Goal: Information Seeking & Learning: Learn about a topic

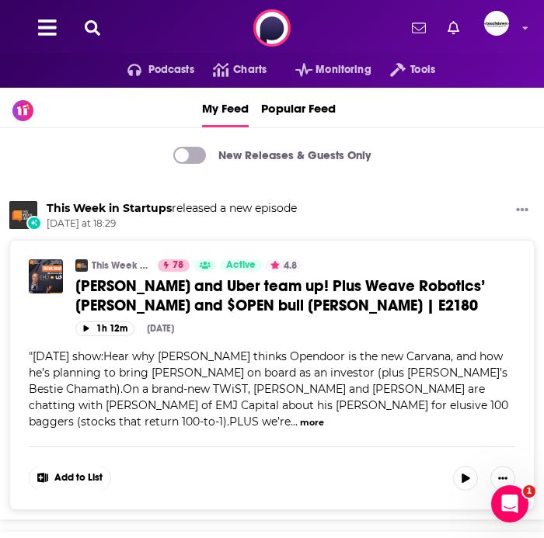
click at [91, 29] on icon at bounding box center [93, 28] width 16 height 16
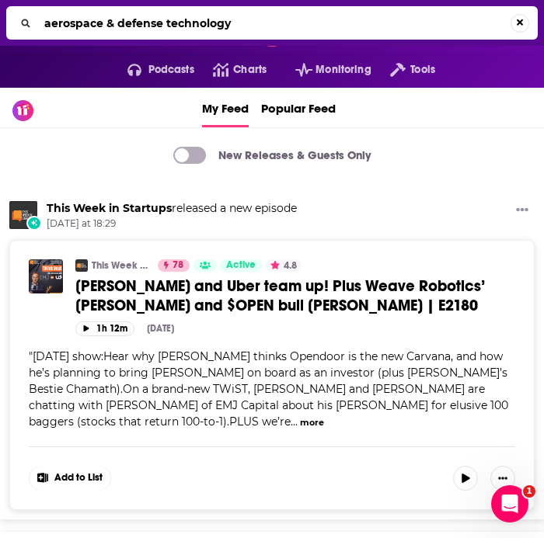
type input "aerospace & defense technology"
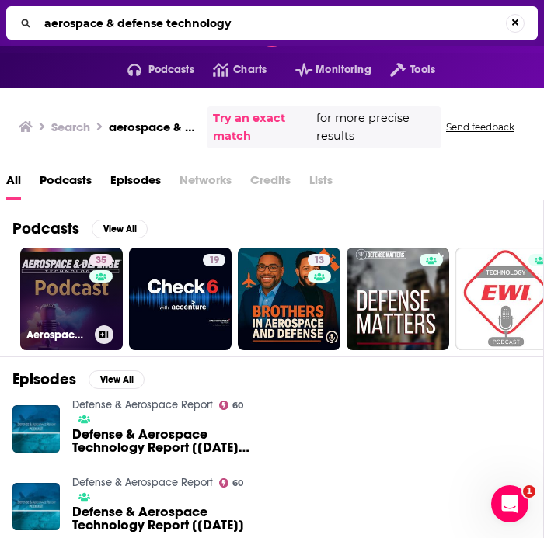
click at [68, 303] on link "35 Aerospace & Defense Technology" at bounding box center [71, 299] width 103 height 103
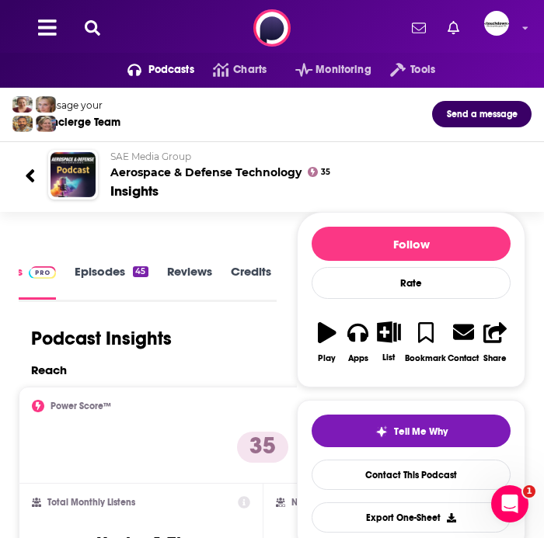
click at [92, 29] on icon at bounding box center [93, 28] width 16 height 16
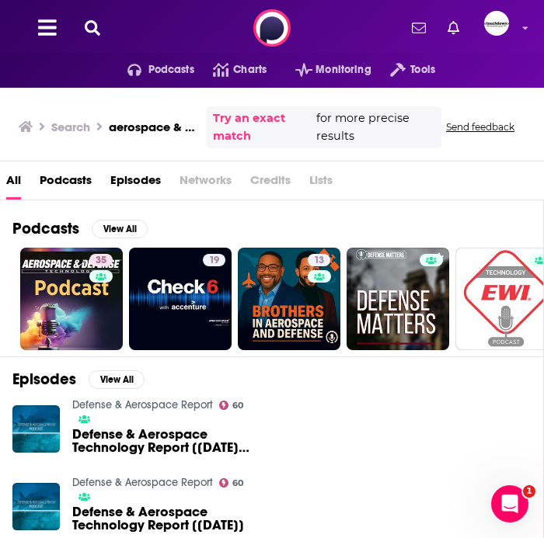
click at [80, 25] on button at bounding box center [92, 28] width 25 height 18
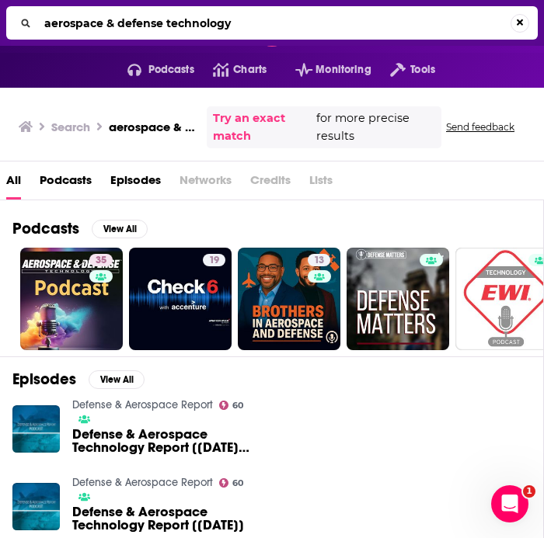
drag, startPoint x: 236, startPoint y: 28, endPoint x: -2, endPoint y: 25, distance: 237.7
click at [0, 25] on html "Podcasts Features Solutions Account Company Resources Say Hello </> Developer A…" at bounding box center [272, 269] width 544 height 538
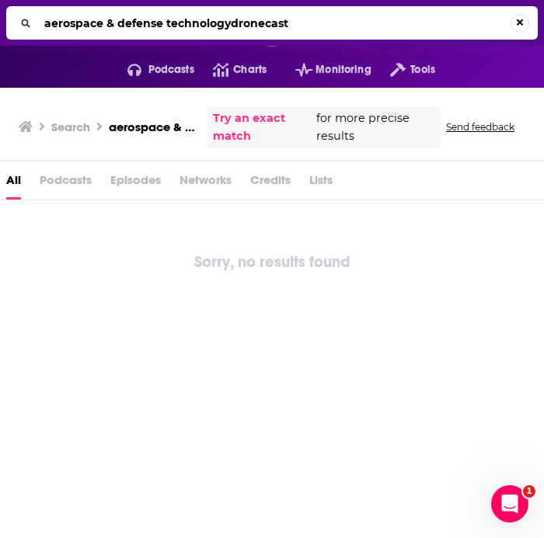
drag, startPoint x: 229, startPoint y: 26, endPoint x: -2, endPoint y: 18, distance: 230.8
click at [0, 18] on html "Podcasts Features Solutions Account Company Resources Say Hello </> Developer A…" at bounding box center [272, 269] width 544 height 538
drag, startPoint x: 251, startPoint y: 22, endPoint x: -2, endPoint y: 22, distance: 252.4
click at [0, 22] on html "Podcasts Features Solutions Account Company Resources Say Hello </> Developer A…" at bounding box center [272, 269] width 544 height 538
drag, startPoint x: 245, startPoint y: 23, endPoint x: 83, endPoint y: 20, distance: 161.6
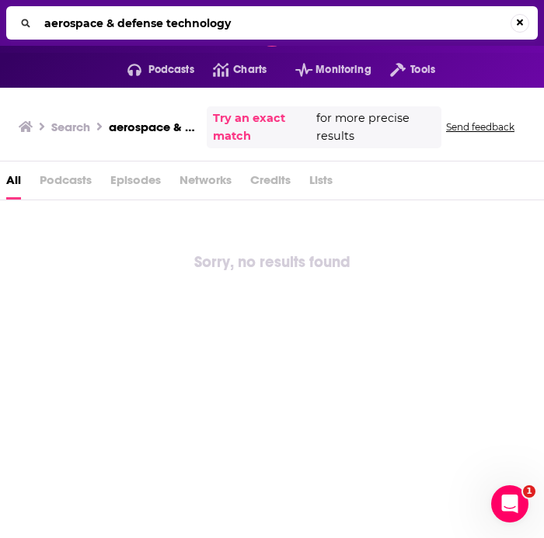
click at [83, 20] on input "aerospace & defense technology" at bounding box center [274, 23] width 472 height 25
type input "a"
type input "dronecast"
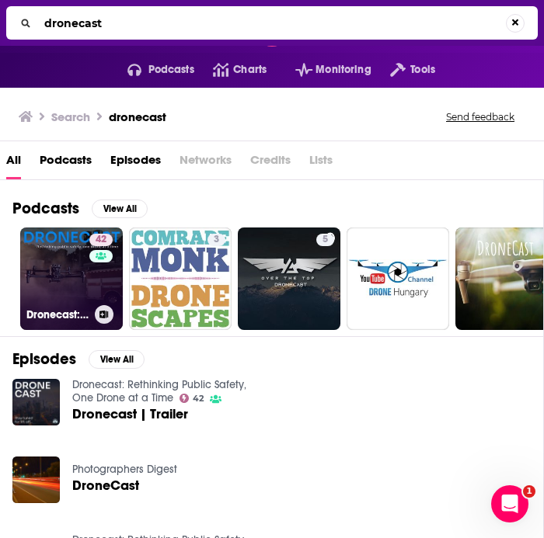
click at [74, 273] on link "42 Dronecast: Rethinking Public Safety, One Drone at a Time" at bounding box center [71, 279] width 103 height 103
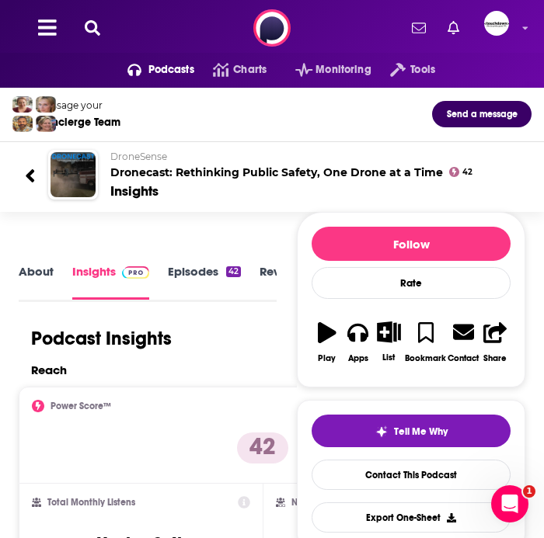
click at [93, 27] on icon at bounding box center [93, 28] width 16 height 16
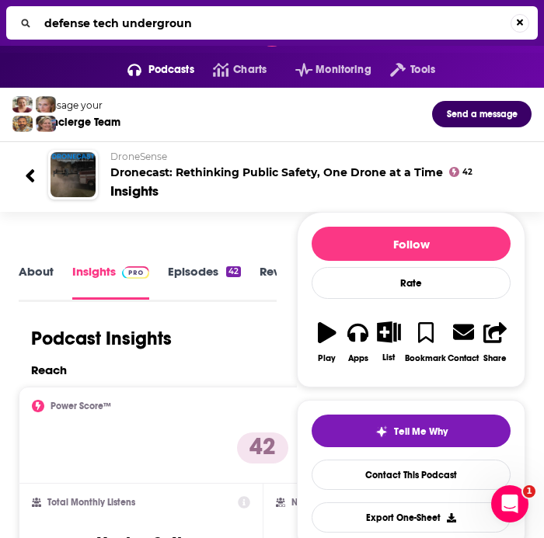
type input "defense tech underground"
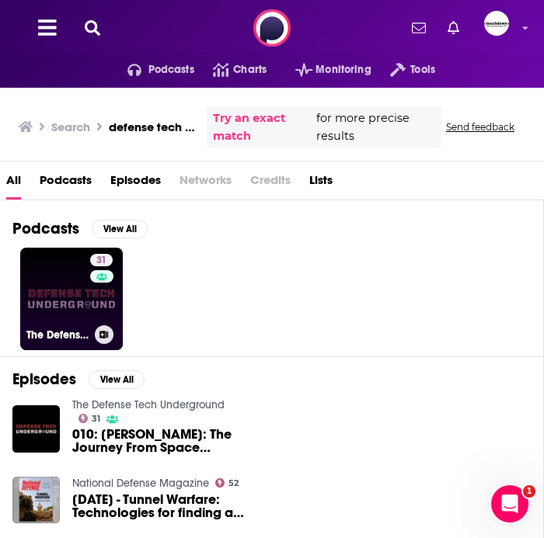
click at [63, 294] on link "31 The Defense Tech Underground" at bounding box center [71, 299] width 103 height 103
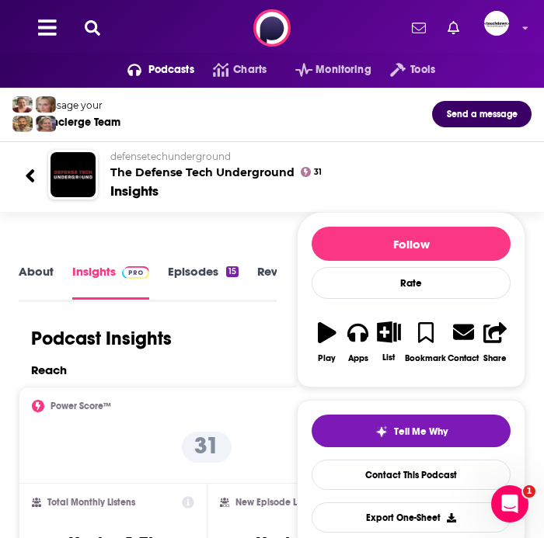
click at [95, 33] on icon at bounding box center [93, 28] width 16 height 16
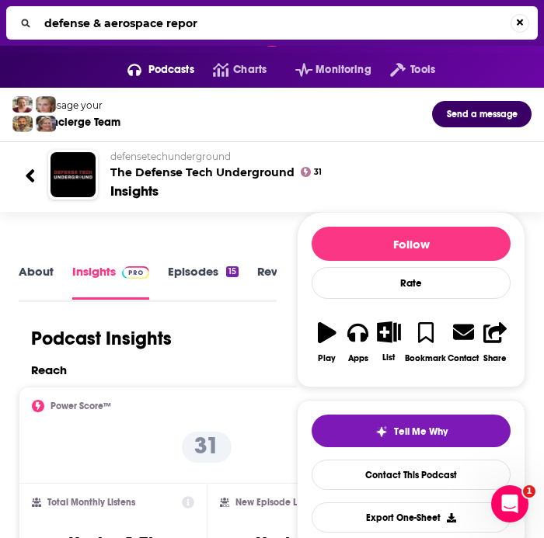
type input "defense & aerospace report"
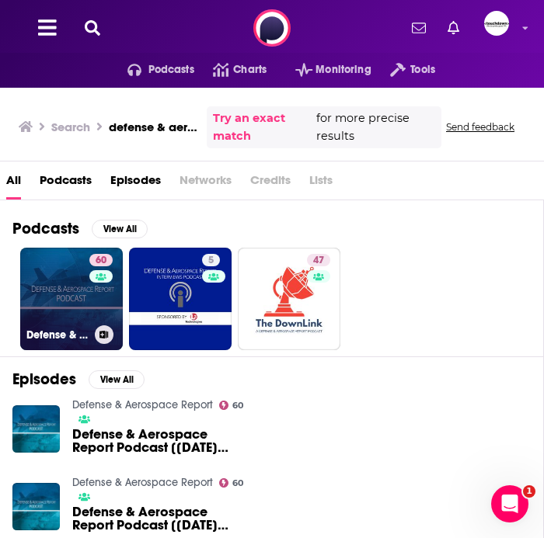
click at [65, 293] on link "60 Defense & Aerospace Report" at bounding box center [71, 299] width 103 height 103
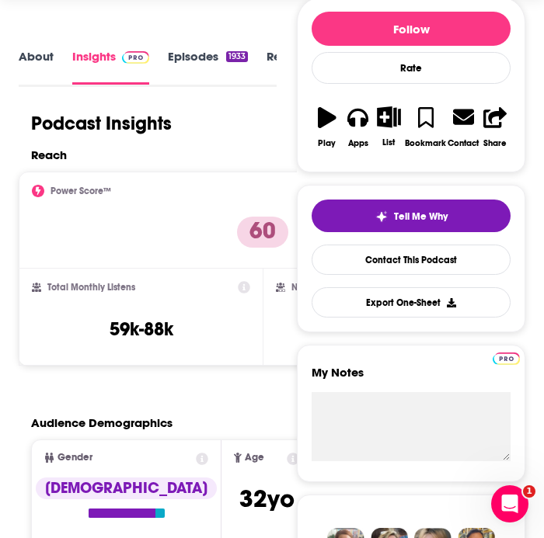
scroll to position [216, 0]
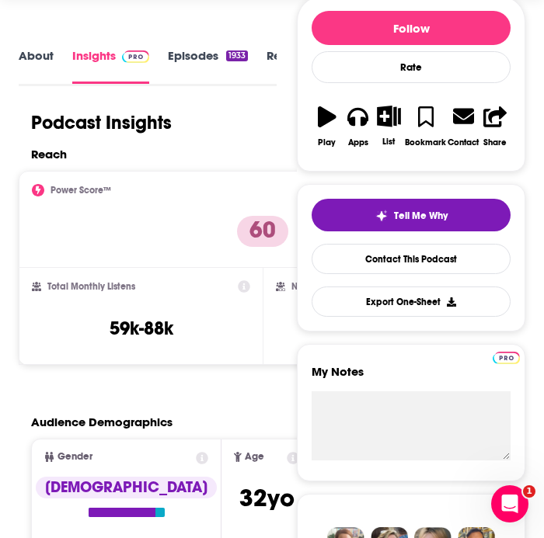
click at [209, 152] on div "Reach" at bounding box center [259, 154] width 457 height 15
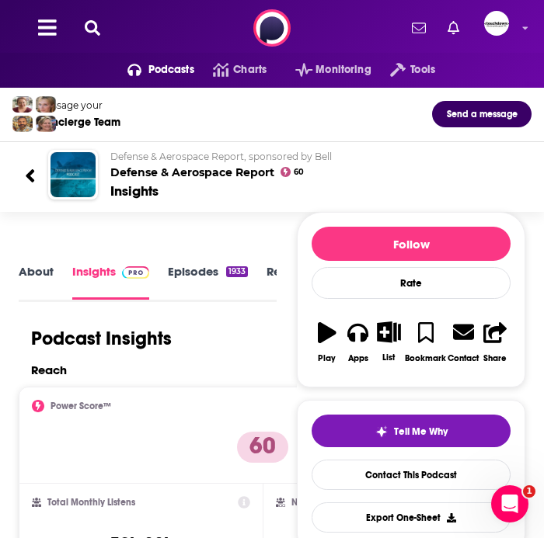
click at [91, 33] on icon at bounding box center [93, 28] width 16 height 16
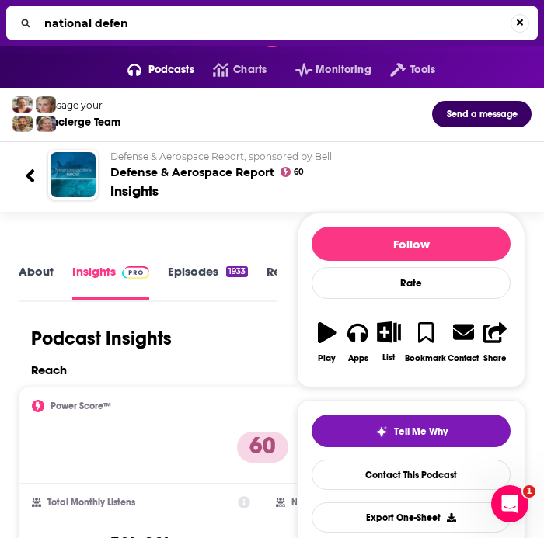
type input "national defens"
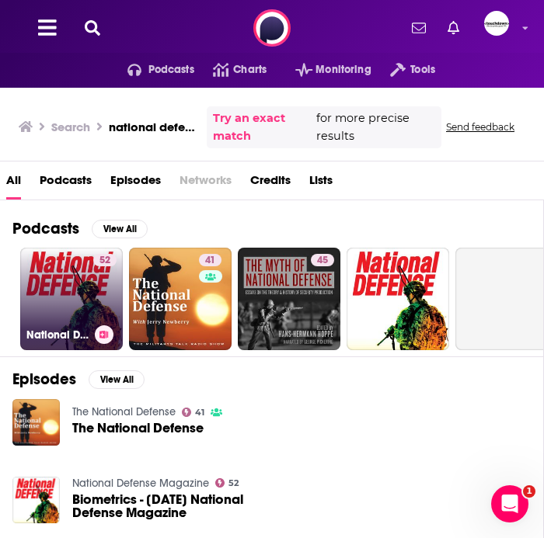
click at [62, 283] on link "52 National Defense Magazine" at bounding box center [71, 299] width 103 height 103
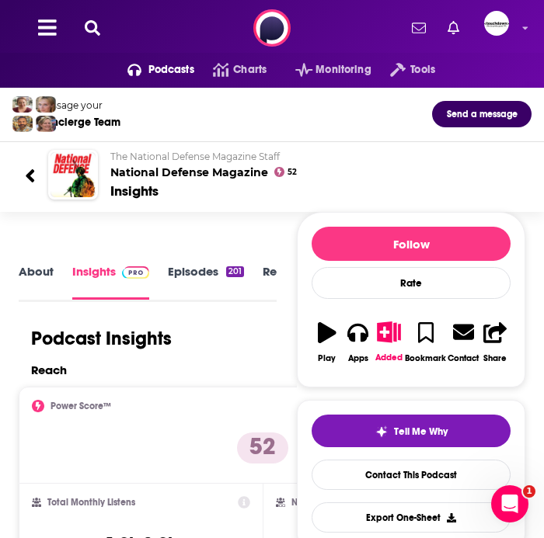
click at [86, 30] on icon at bounding box center [93, 28] width 16 height 16
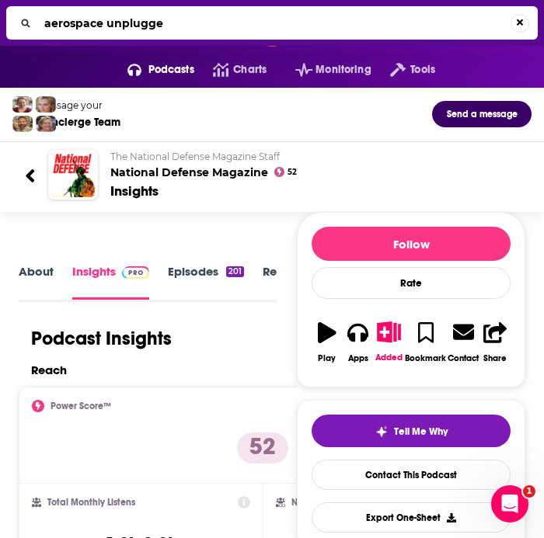
type input "aerospace unplugged"
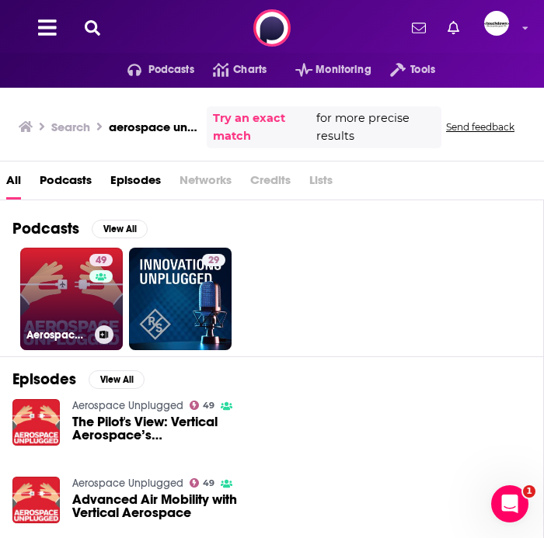
click at [66, 301] on link "49 Aerospace Unplugged" at bounding box center [71, 299] width 103 height 103
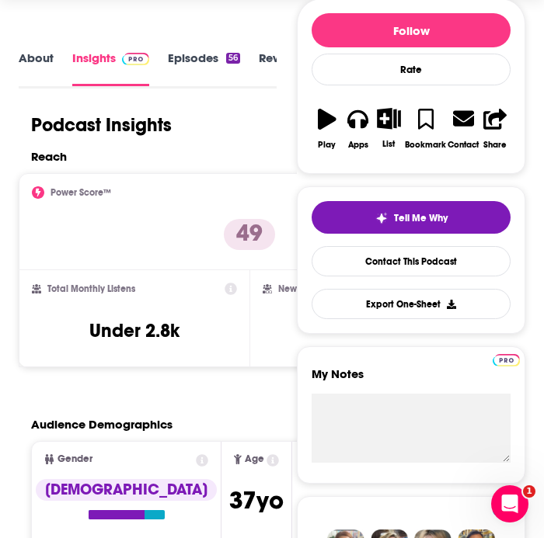
scroll to position [216, 0]
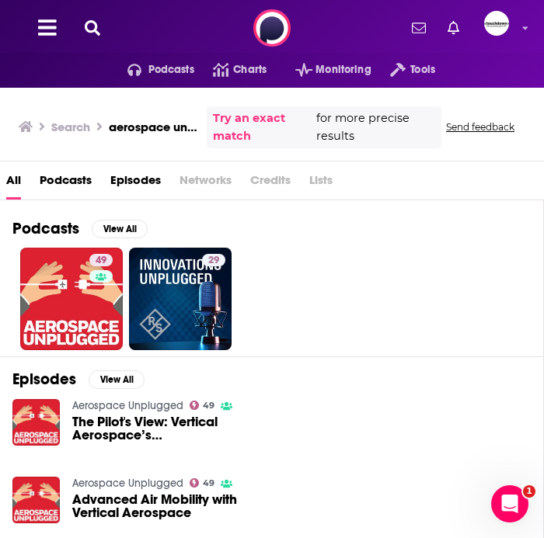
click at [92, 30] on icon at bounding box center [93, 28] width 16 height 16
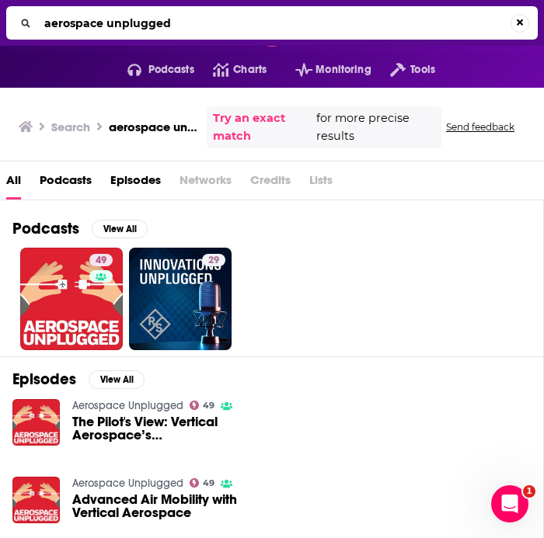
drag, startPoint x: 171, startPoint y: 24, endPoint x: 11, endPoint y: 24, distance: 160.0
click at [10, 24] on div "aerospace unplugged" at bounding box center [271, 22] width 531 height 33
type input "the merge"
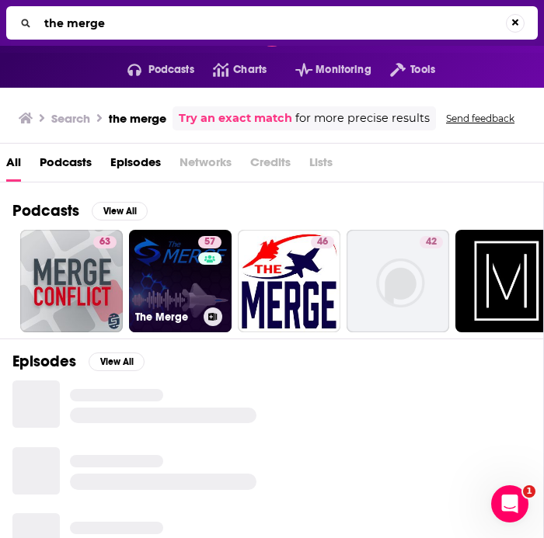
click at [162, 275] on link "57 The Merge" at bounding box center [180, 281] width 103 height 103
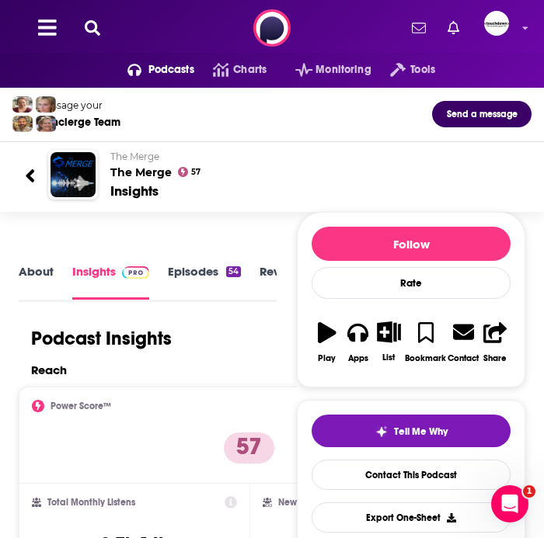
click at [37, 280] on link "About" at bounding box center [36, 281] width 35 height 35
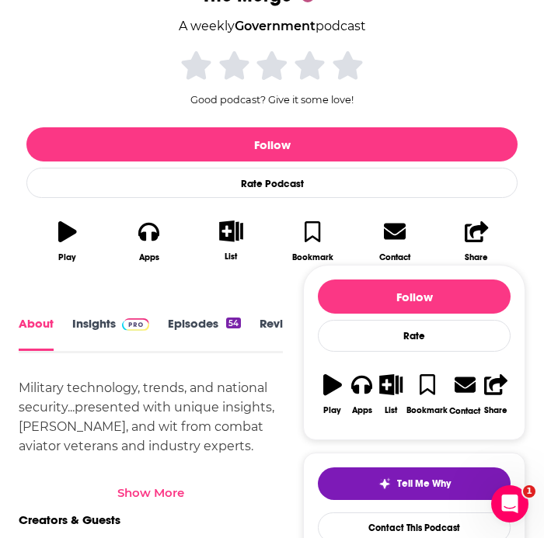
scroll to position [314, 0]
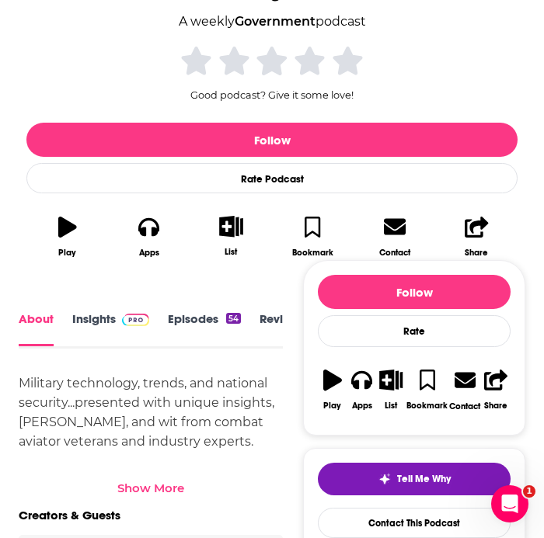
click at [96, 324] on link "Insights" at bounding box center [110, 329] width 77 height 34
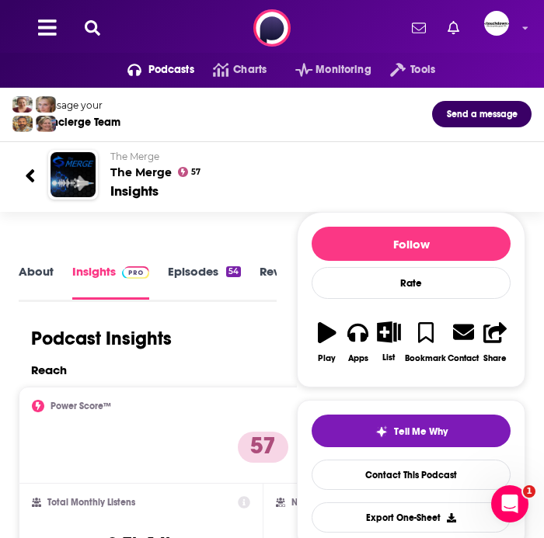
click at [95, 31] on icon at bounding box center [93, 28] width 16 height 16
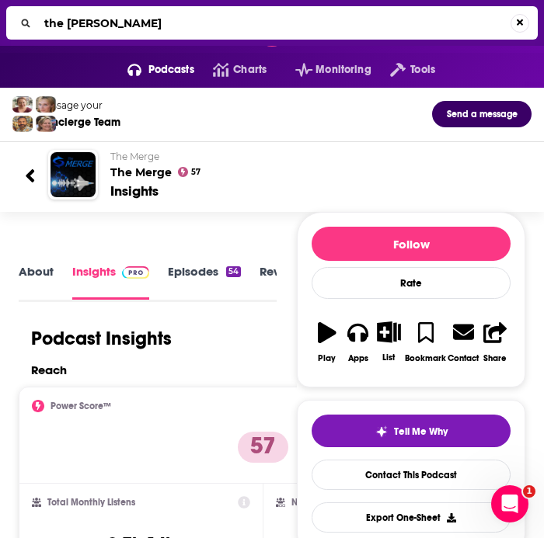
drag, startPoint x: 123, startPoint y: 25, endPoint x: 68, endPoint y: 25, distance: 55.1
click at [68, 25] on input "the mitchell" at bounding box center [274, 23] width 472 height 25
type input "the aerospace advantage"
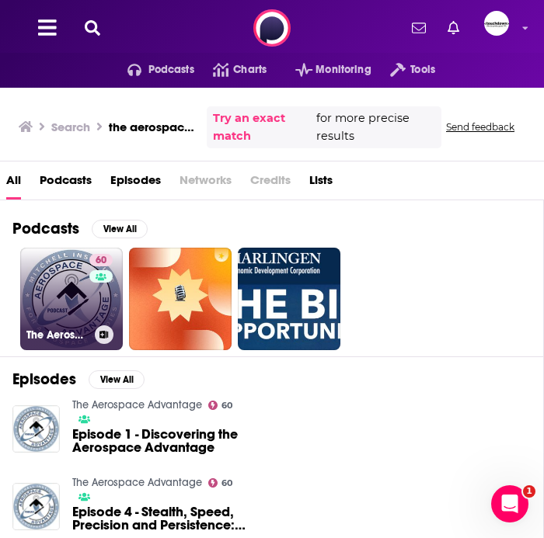
click at [50, 302] on link "60 The Aerospace Advantage" at bounding box center [71, 299] width 103 height 103
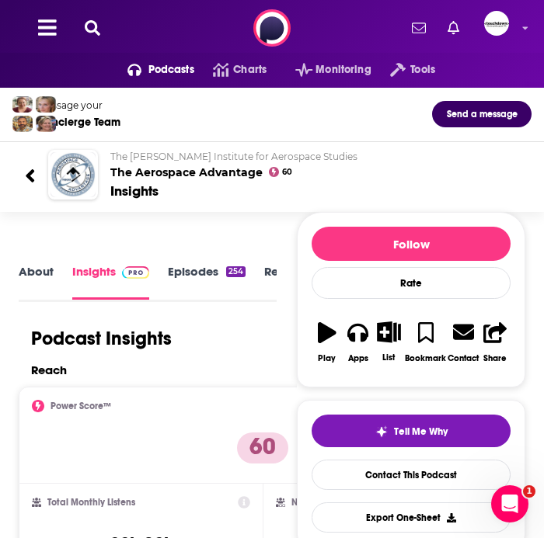
click at [93, 30] on icon at bounding box center [93, 28] width 16 height 16
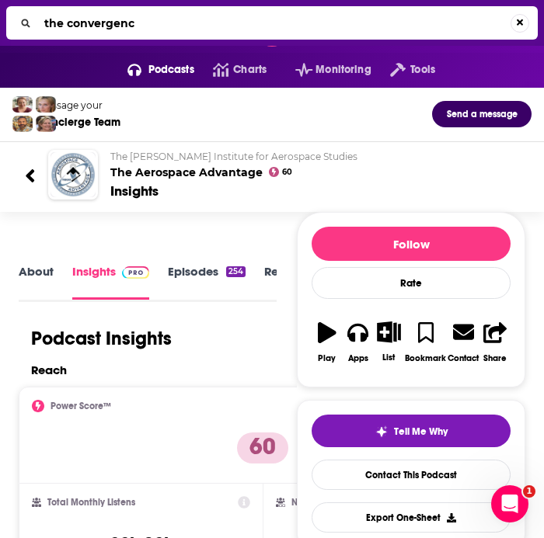
type input "the convergence"
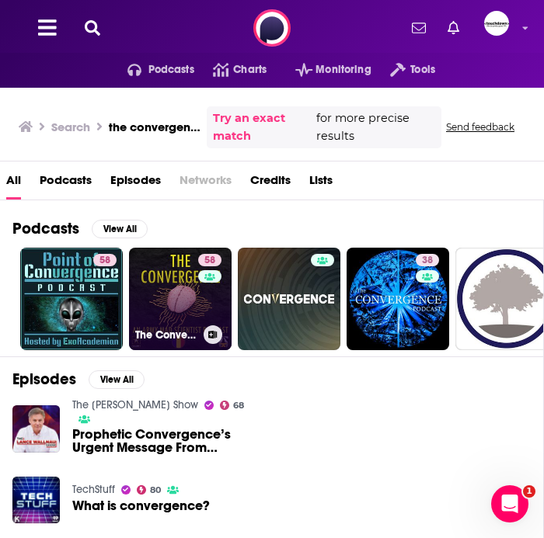
click at [173, 282] on link "58 The Convergence - An Army Mad Scientist Podcast" at bounding box center [180, 299] width 103 height 103
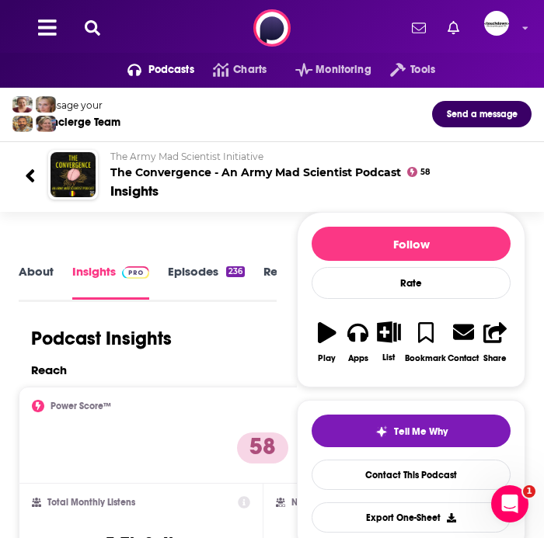
click at [86, 27] on icon at bounding box center [93, 28] width 16 height 16
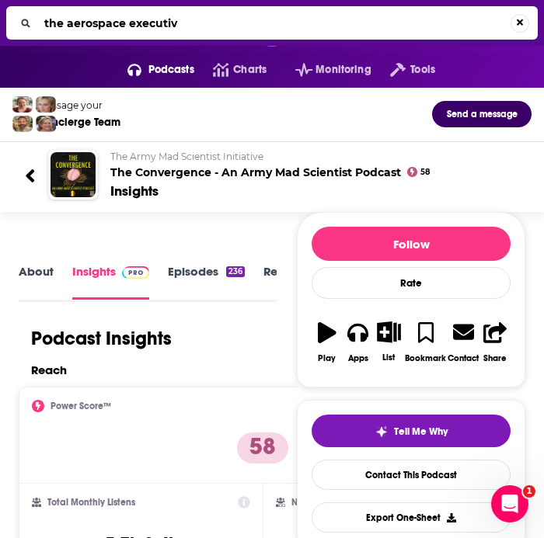
type input "the aerospace executive"
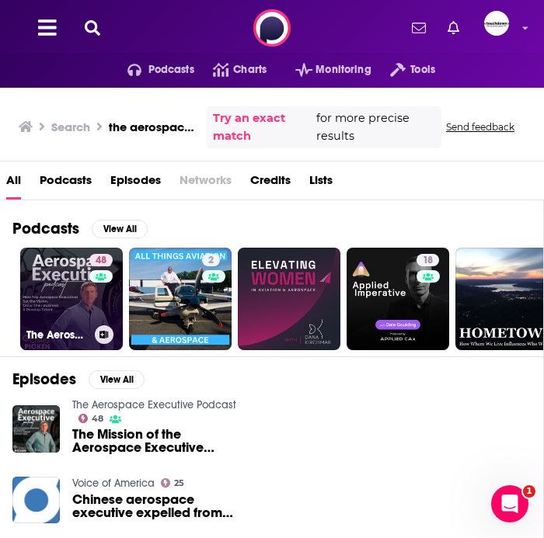
click at [56, 298] on link "48 The Aerospace Executive Podcast" at bounding box center [71, 299] width 103 height 103
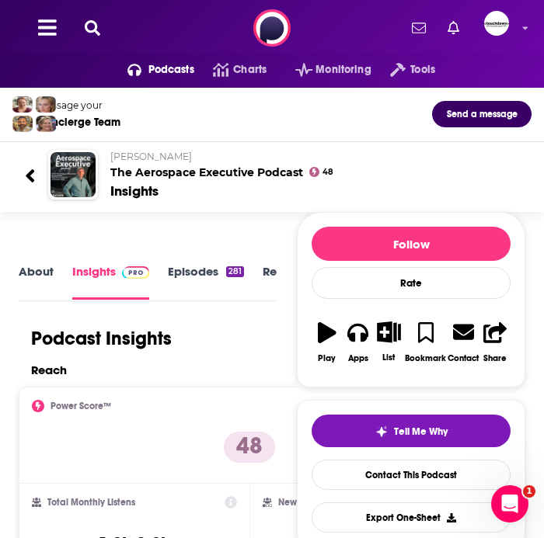
click at [37, 269] on link "About" at bounding box center [36, 281] width 35 height 35
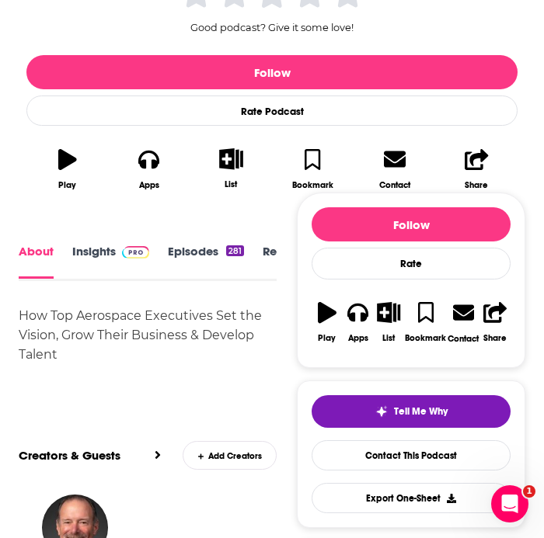
scroll to position [399, 0]
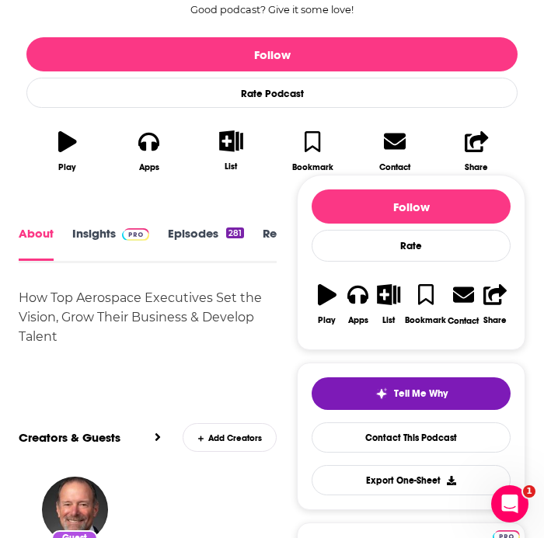
click at [87, 238] on link "Insights" at bounding box center [110, 244] width 77 height 34
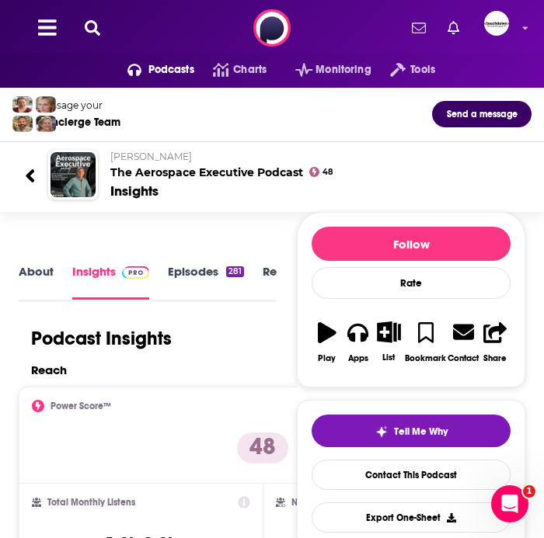
click at [91, 30] on icon at bounding box center [93, 28] width 16 height 16
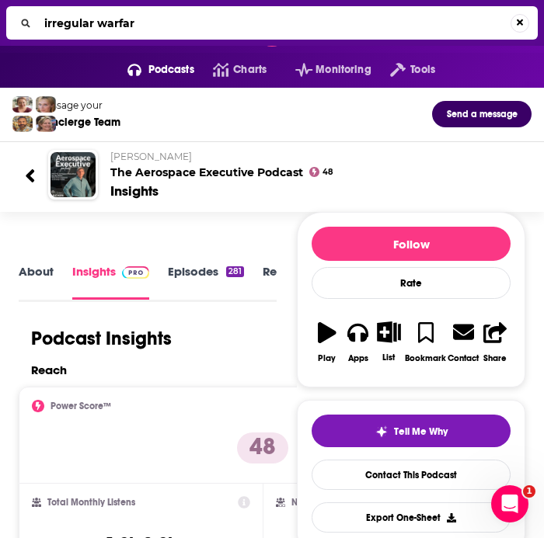
type input "irregular warfare"
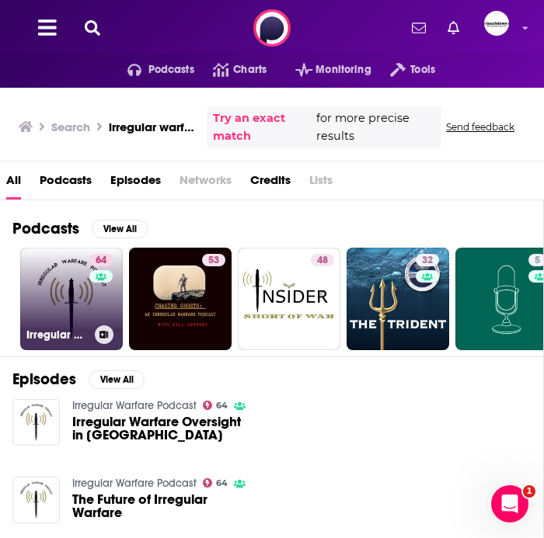
click at [57, 290] on link "64 Irregular Warfare Podcast" at bounding box center [71, 299] width 103 height 103
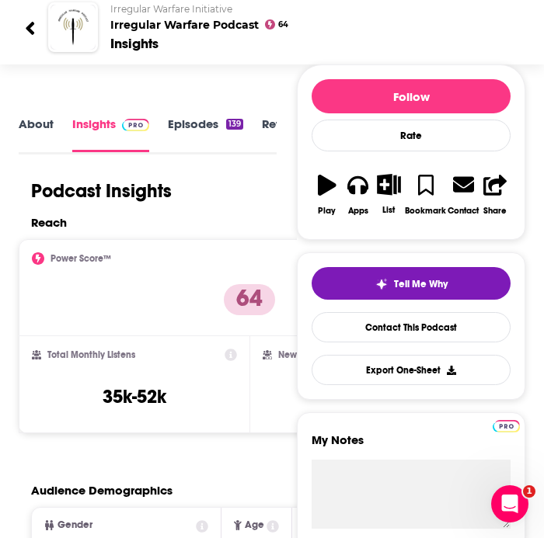
scroll to position [149, 0]
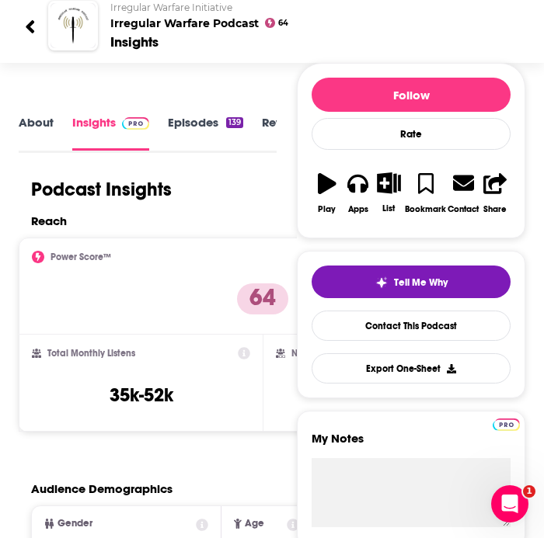
click at [29, 25] on icon at bounding box center [30, 26] width 9 height 13
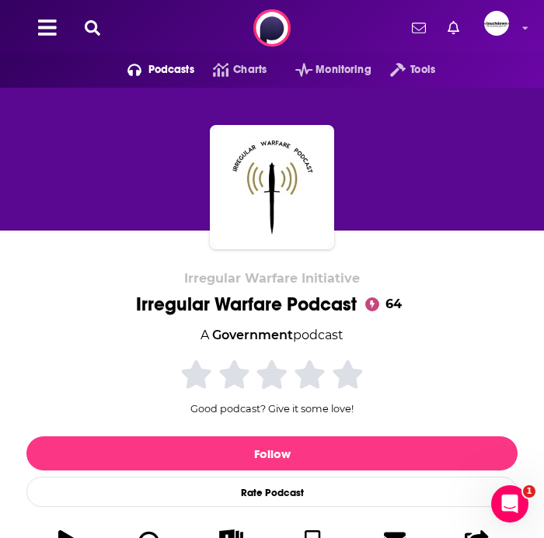
click at [94, 32] on icon at bounding box center [93, 28] width 16 height 16
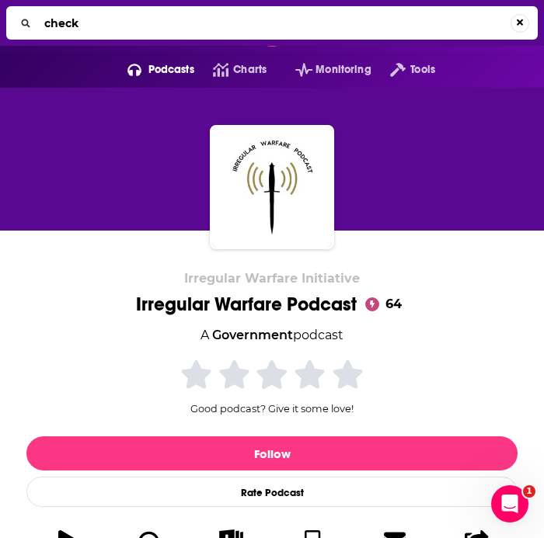
type input "check 6"
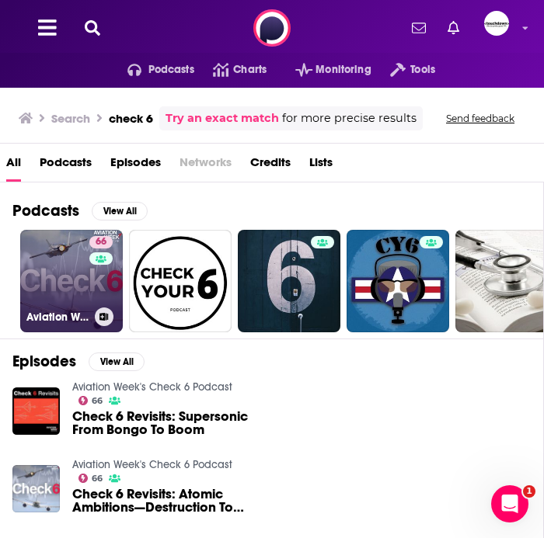
click at [80, 276] on link "66 Aviation Week's Check 6 Podcast" at bounding box center [71, 281] width 103 height 103
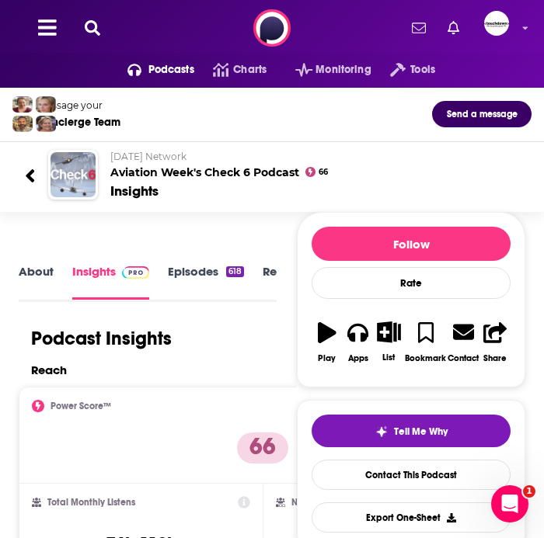
click at [90, 38] on div "Podcasts Charts Monitoring Tools For Business For Podcasters More" at bounding box center [272, 28] width 544 height 56
click at [92, 29] on icon at bounding box center [93, 28] width 16 height 16
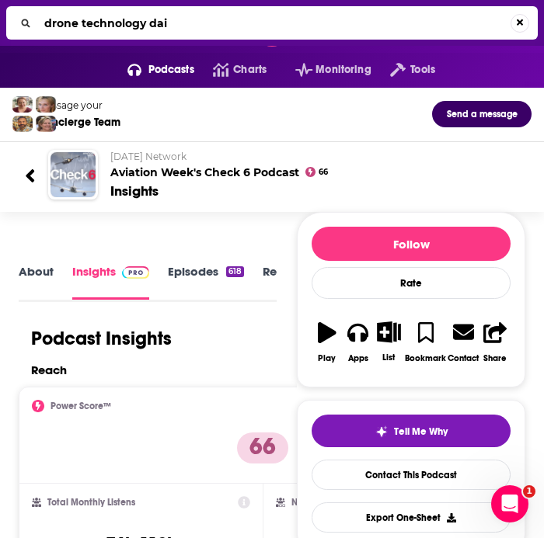
type input "drone technology dail"
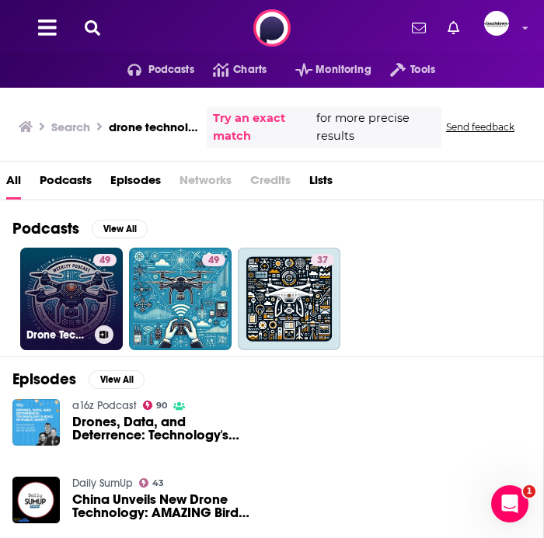
click at [71, 290] on link "49 Drone Technology Daily: UAV News & Reviews" at bounding box center [71, 299] width 103 height 103
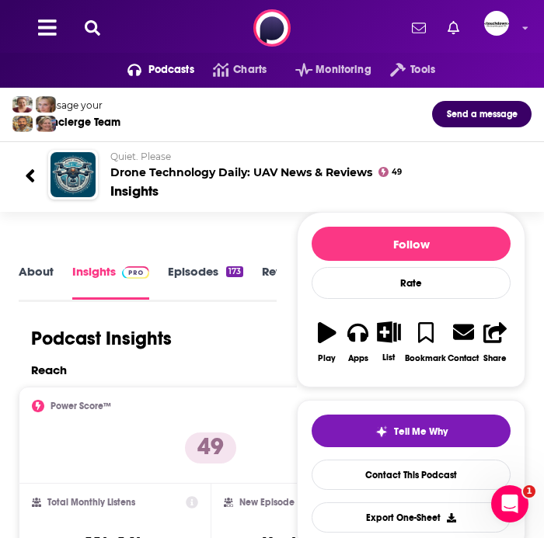
click at [99, 29] on icon at bounding box center [93, 28] width 16 height 16
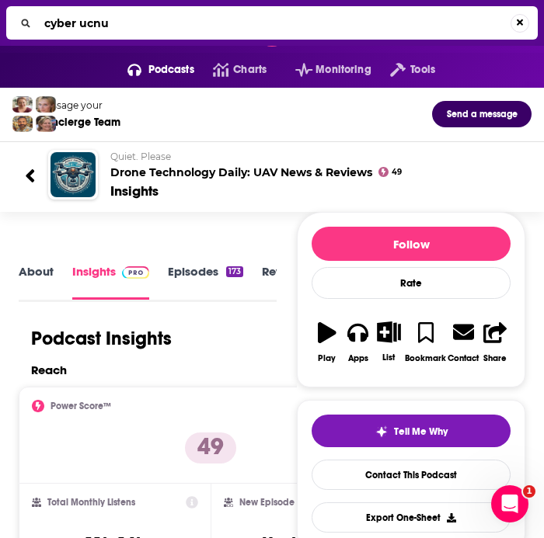
type input "cyber ucnut"
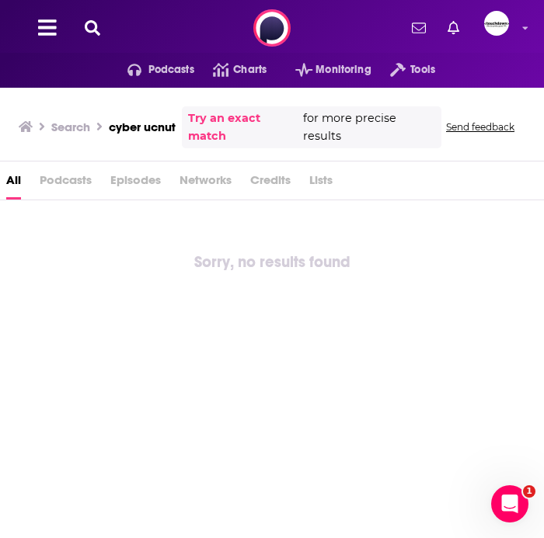
click at [92, 27] on icon at bounding box center [93, 28] width 16 height 16
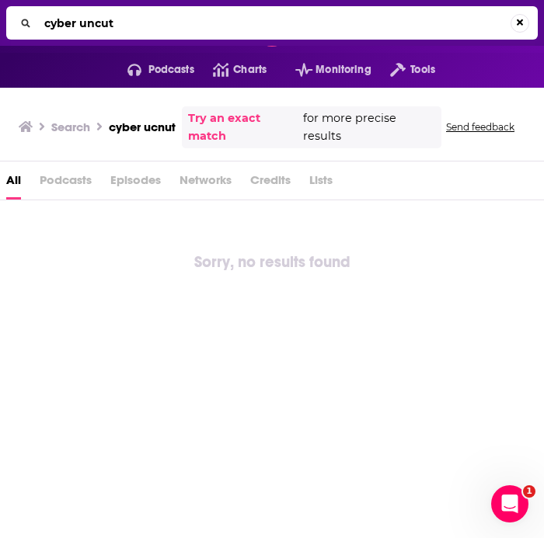
type input "cyber uncut"
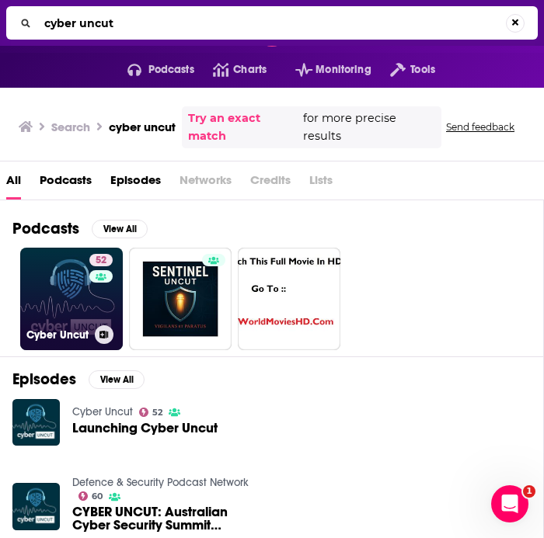
click at [57, 279] on link "52 Cyber Uncut" at bounding box center [71, 299] width 103 height 103
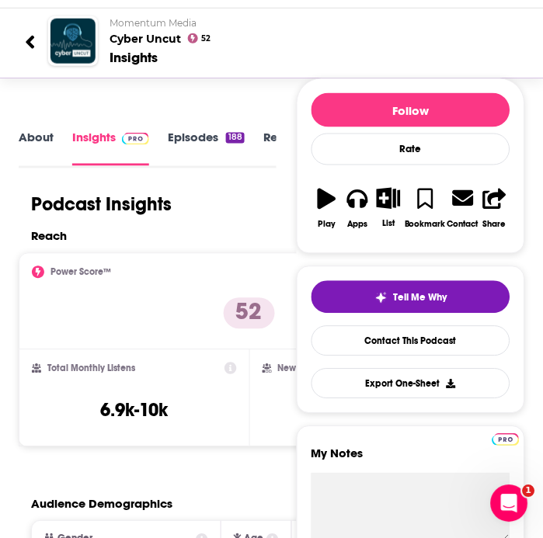
scroll to position [150, 0]
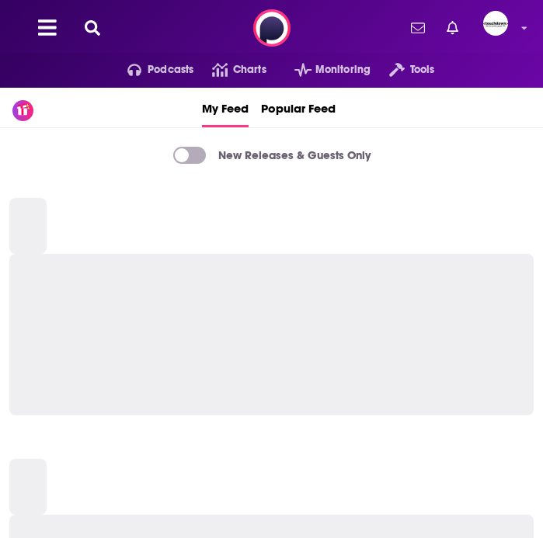
click at [93, 24] on icon at bounding box center [93, 28] width 16 height 16
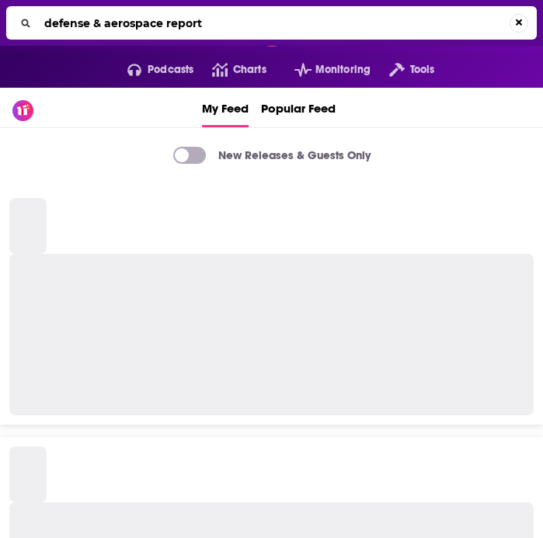
type input "defense & aerospace report"
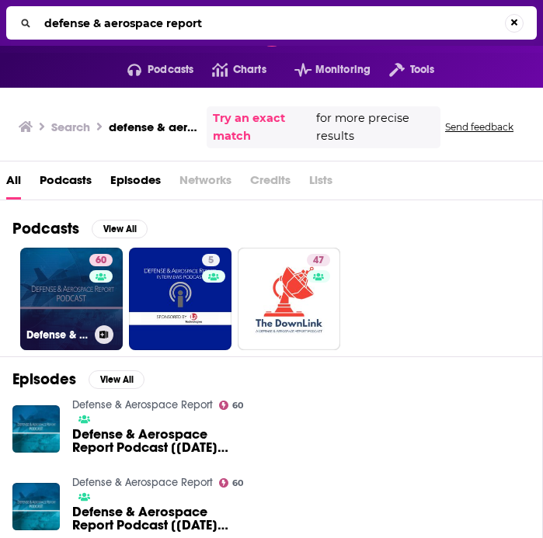
click at [61, 304] on link "60 Defense & Aerospace Report" at bounding box center [71, 299] width 103 height 103
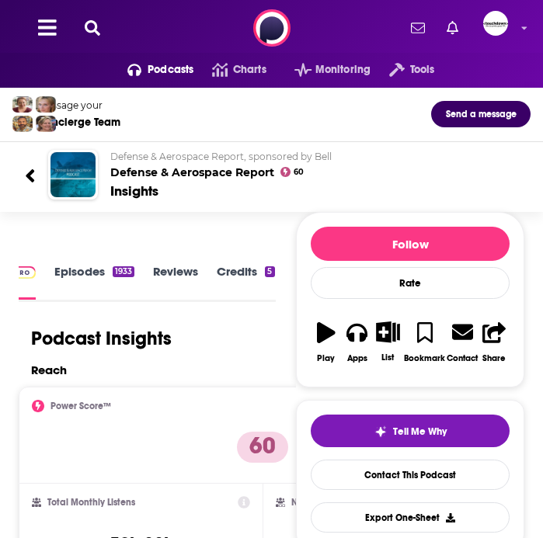
click at [91, 274] on link "Episodes 1933" at bounding box center [94, 281] width 80 height 35
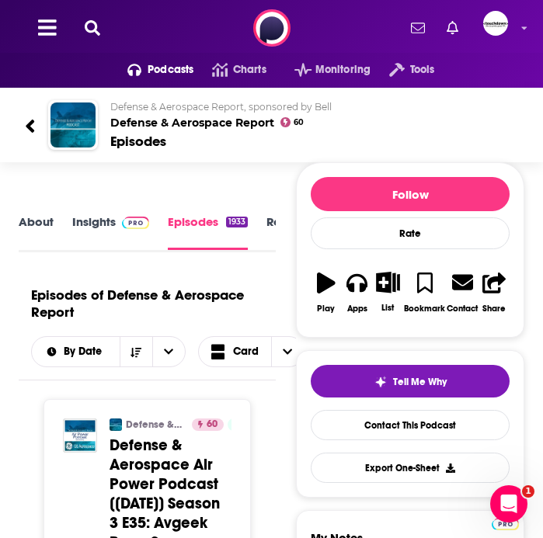
click at [92, 28] on icon at bounding box center [93, 28] width 16 height 16
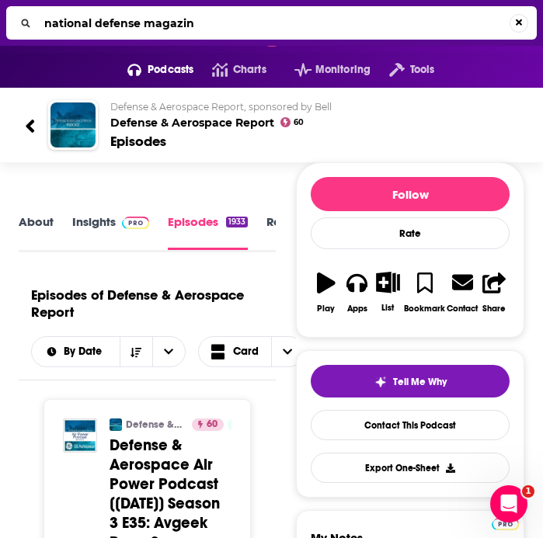
type input "national defense magazine"
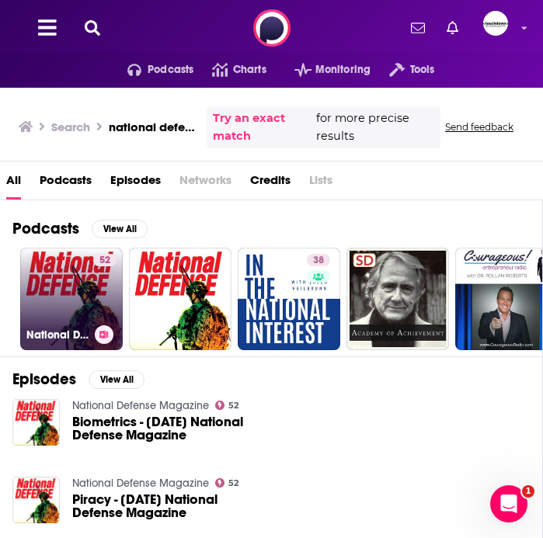
click at [76, 287] on link "52 National Defense Magazine" at bounding box center [71, 299] width 103 height 103
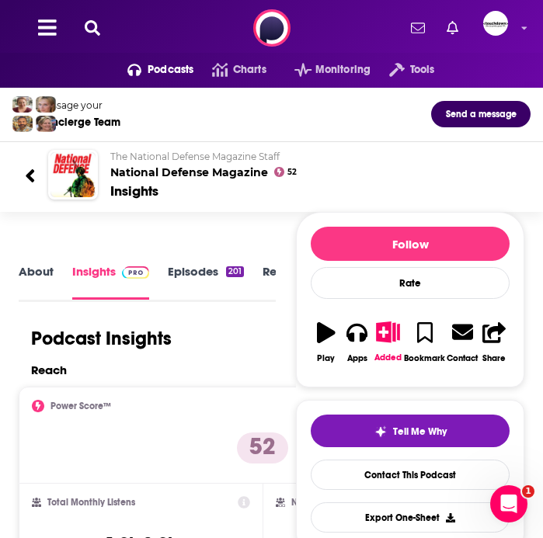
click at [189, 281] on link "Episodes 201" at bounding box center [206, 281] width 76 height 35
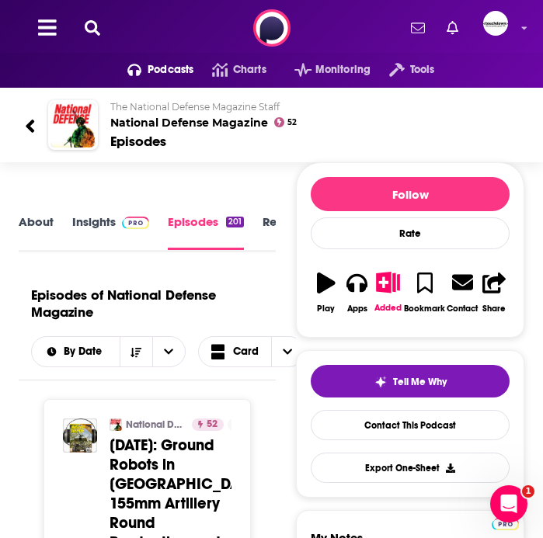
click at [93, 30] on icon at bounding box center [93, 28] width 16 height 16
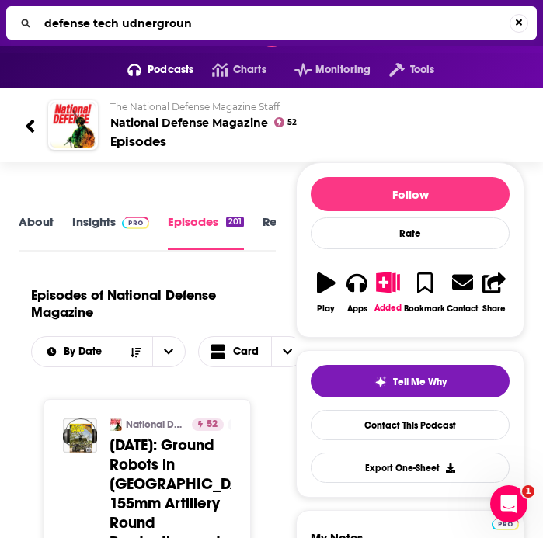
type input "defense tech udnerground"
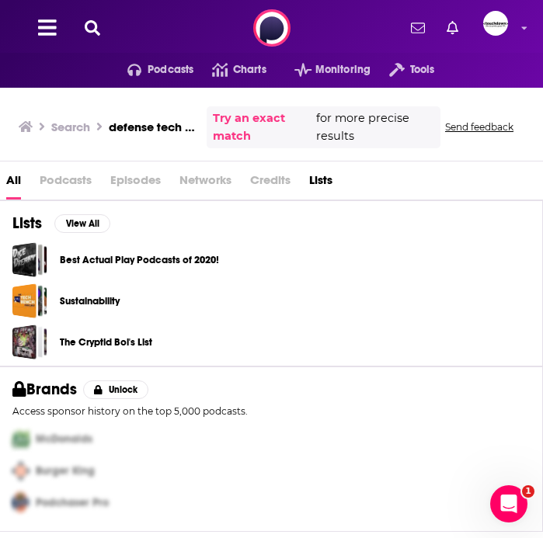
click at [71, 182] on span "Podcasts" at bounding box center [66, 184] width 52 height 32
click at [43, 180] on span "Podcasts" at bounding box center [66, 184] width 52 height 32
click at [86, 30] on icon at bounding box center [93, 28] width 16 height 16
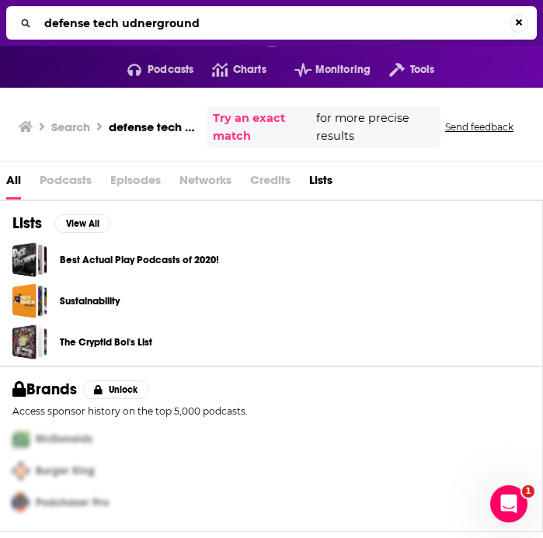
click at [140, 22] on input "defense tech udnerground" at bounding box center [273, 23] width 471 height 25
type input "defense tech underground"
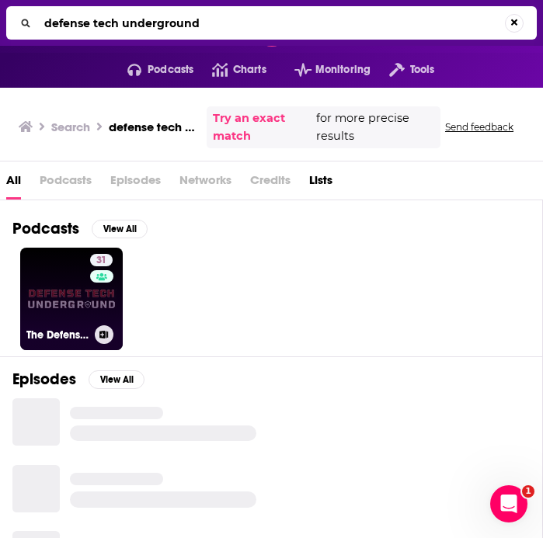
click at [33, 280] on link "31 The Defense Tech Underground" at bounding box center [71, 299] width 103 height 103
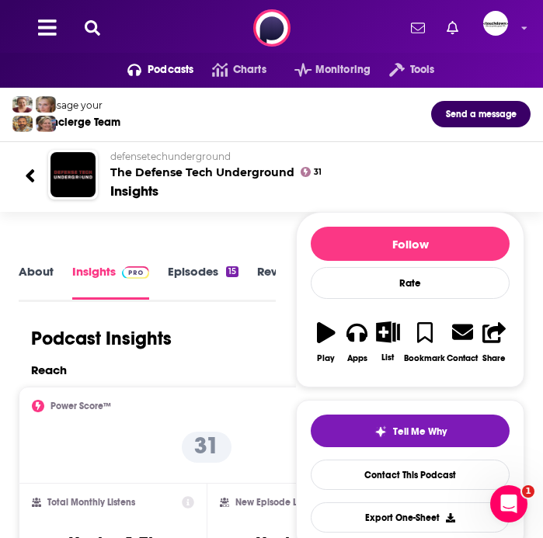
click at [194, 273] on link "Episodes 15" at bounding box center [203, 281] width 71 height 35
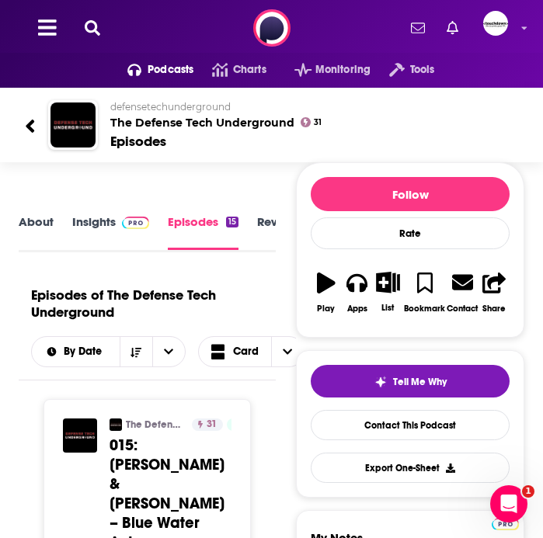
click at [91, 27] on icon at bounding box center [93, 28] width 16 height 16
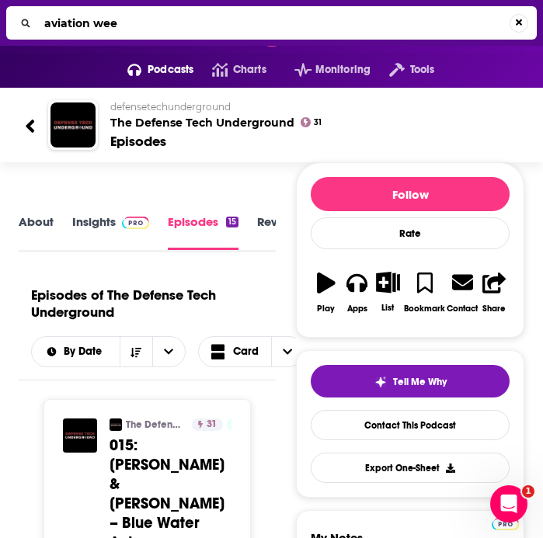
type input "[DATE]"
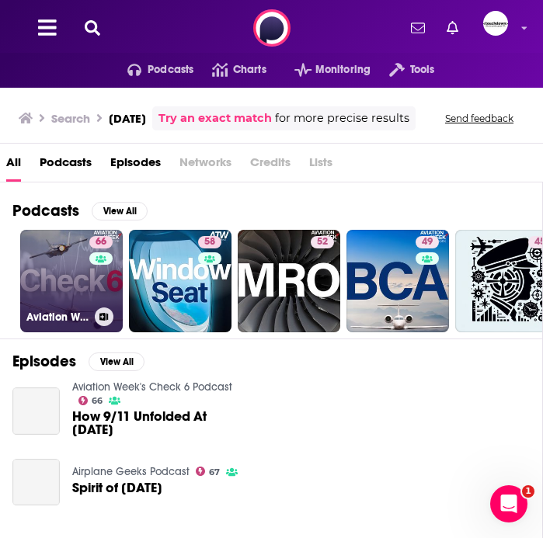
click at [57, 315] on link "66 Aviation Week's Check 6 Podcast" at bounding box center [71, 281] width 103 height 103
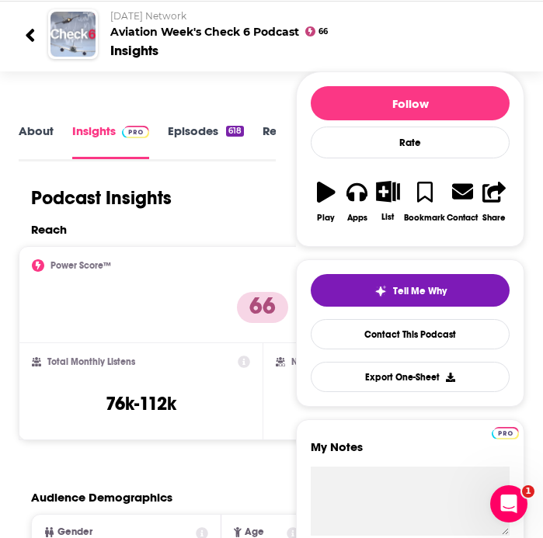
scroll to position [135, 0]
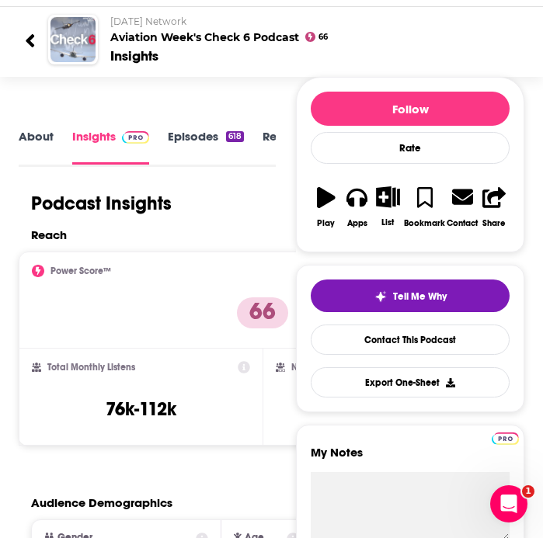
click at [28, 143] on link "About" at bounding box center [36, 146] width 35 height 35
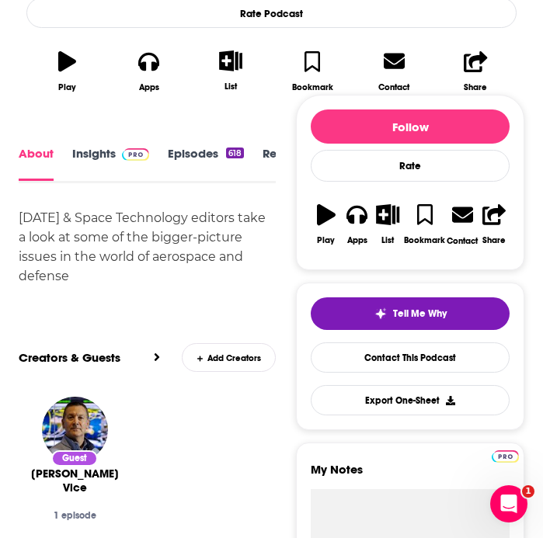
scroll to position [500, 0]
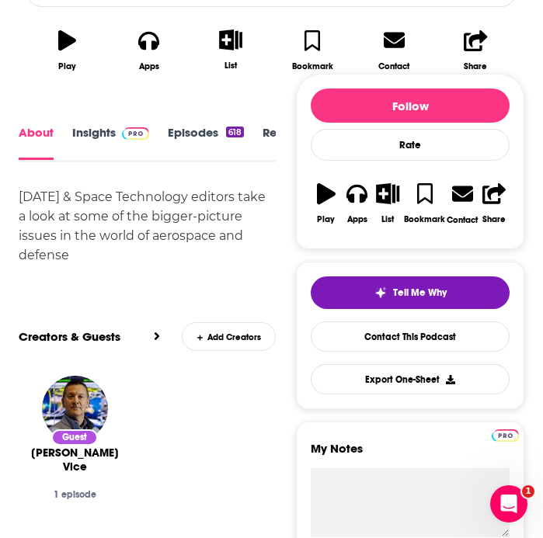
click at [193, 136] on link "Episodes 618" at bounding box center [206, 143] width 76 height 34
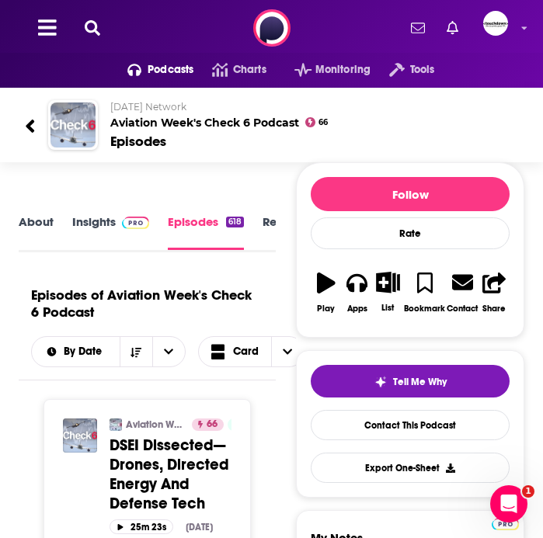
click at [88, 26] on icon at bounding box center [93, 28] width 16 height 16
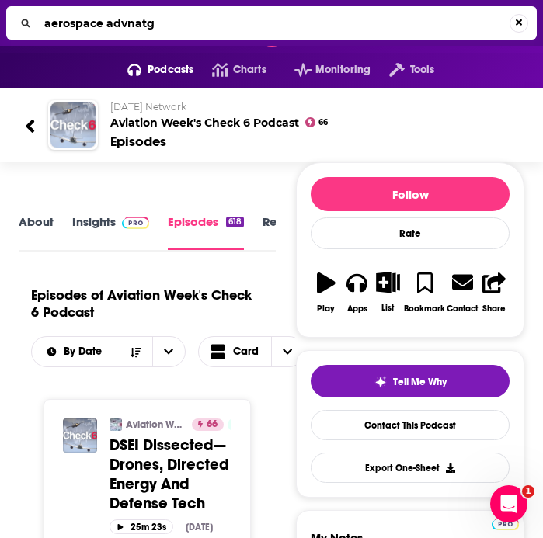
type input "aerospace advnatge"
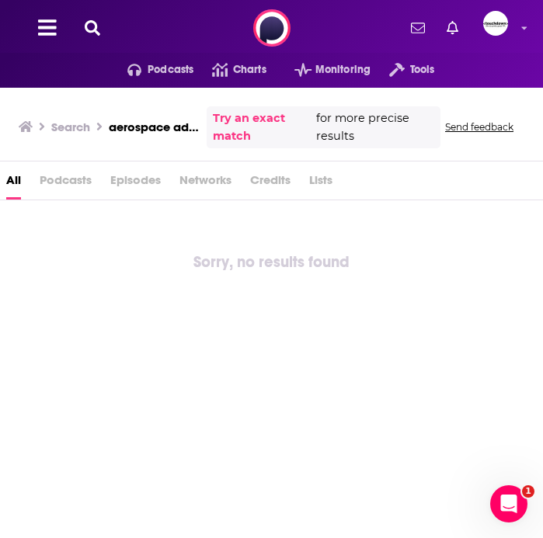
click at [89, 23] on icon at bounding box center [93, 28] width 16 height 16
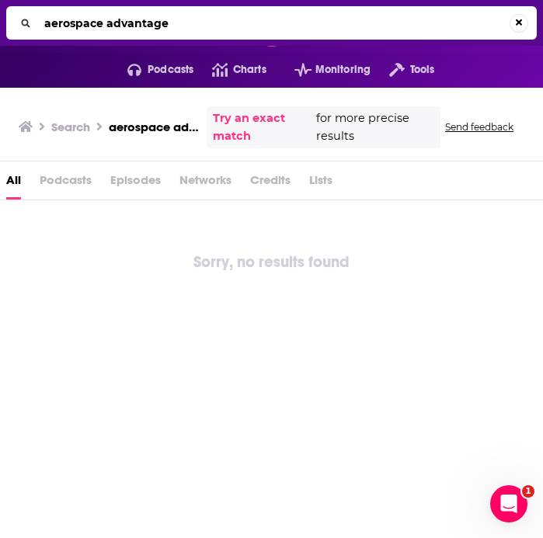
type input "aerospace advantage"
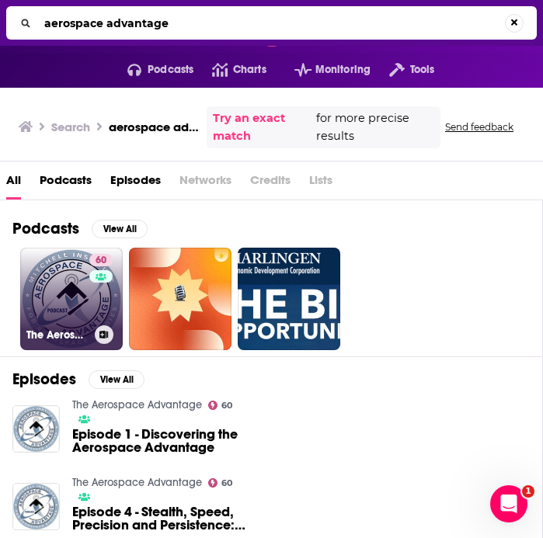
click at [46, 306] on link "60 The Aerospace Advantage" at bounding box center [71, 299] width 103 height 103
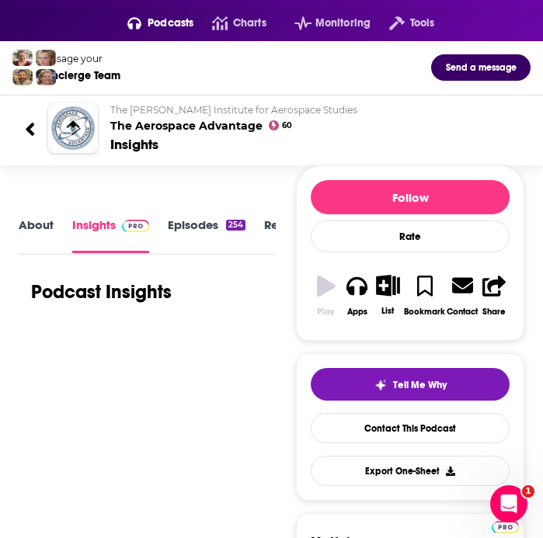
scroll to position [56, 0]
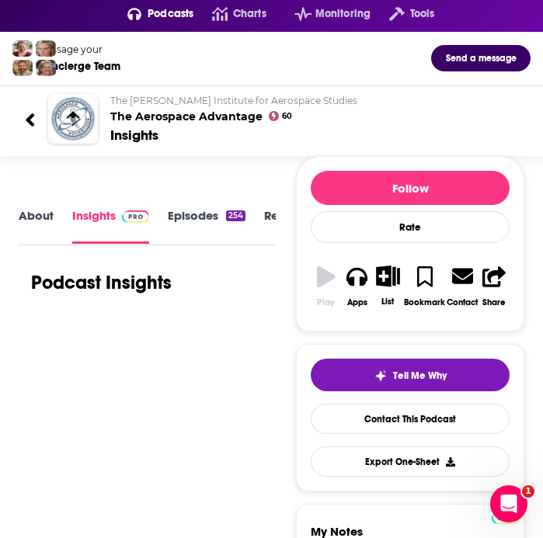
click at [202, 229] on link "Episodes 254" at bounding box center [207, 225] width 78 height 35
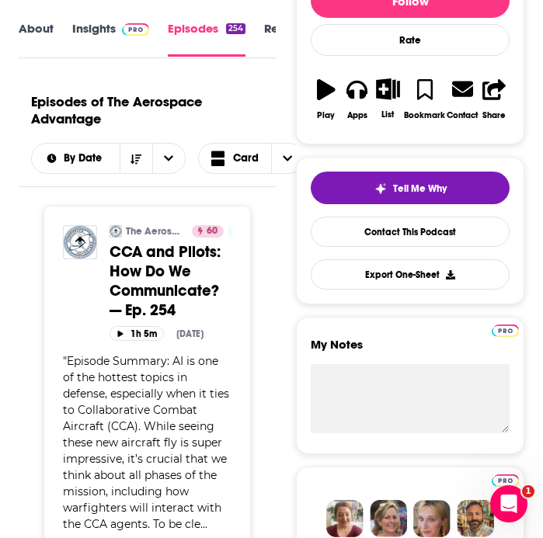
scroll to position [166, 0]
